Goal: Information Seeking & Learning: Find specific fact

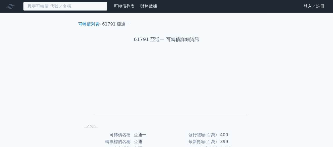
click at [78, 7] on input at bounding box center [65, 6] width 84 height 9
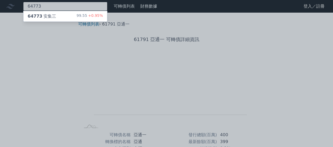
type input "64773"
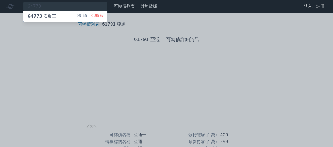
click at [78, 16] on div "64773 安集三 99.55 +0.95%" at bounding box center [65, 16] width 84 height 11
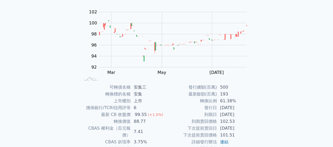
scroll to position [53, 0]
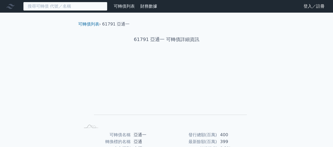
click at [88, 9] on input at bounding box center [65, 6] width 84 height 9
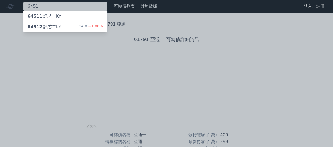
type input "6451"
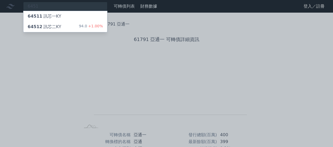
click at [84, 24] on div "94.0 +1.00%" at bounding box center [91, 27] width 24 height 6
